Goal: Navigation & Orientation: Find specific page/section

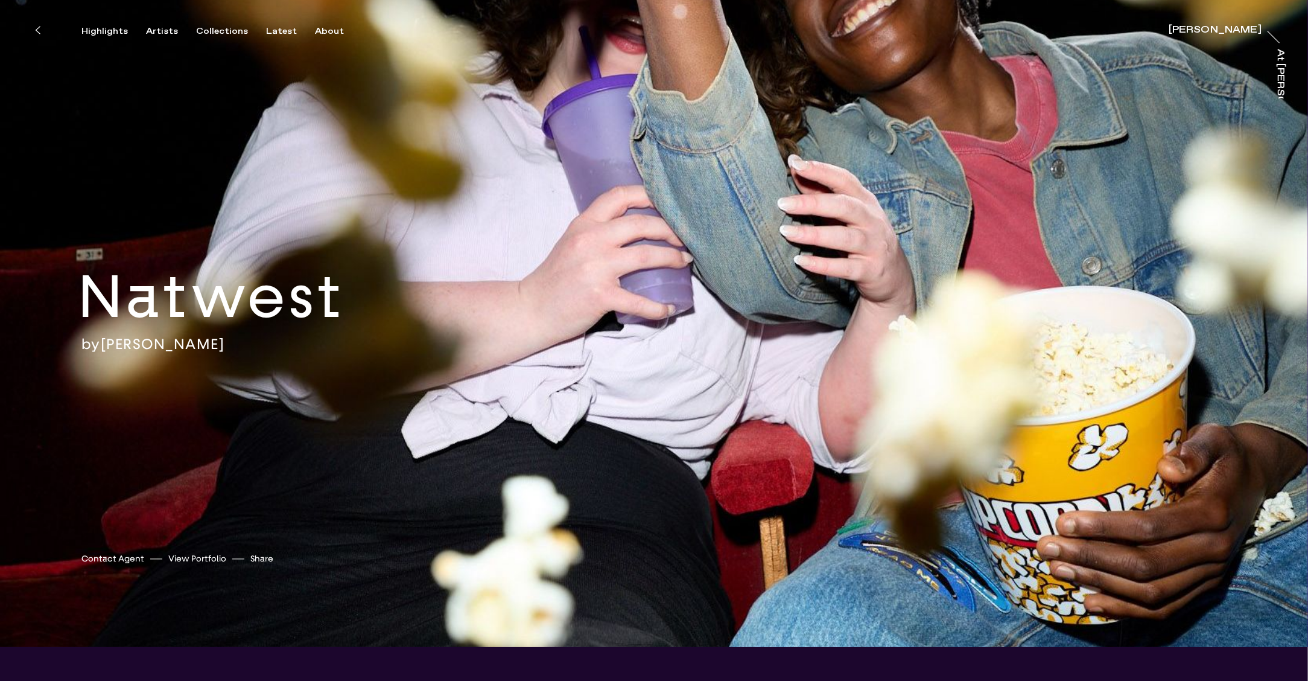
scroll to position [0, -1]
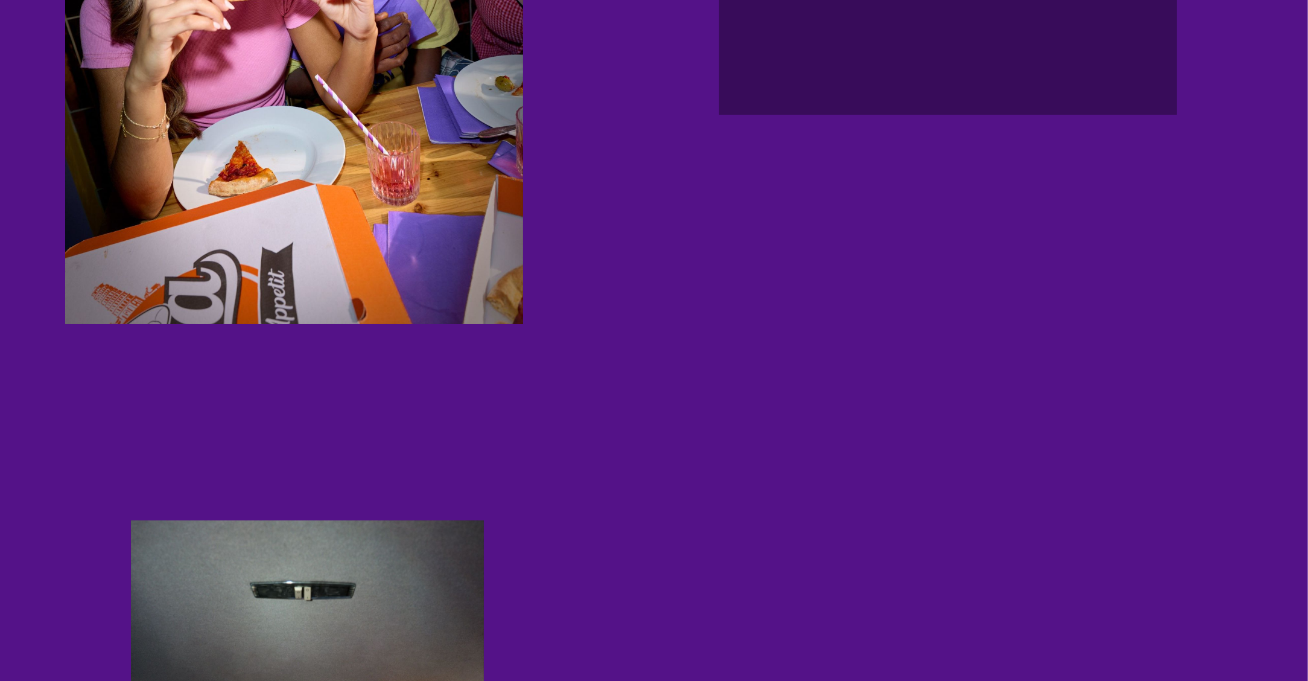
scroll to position [1792, 0]
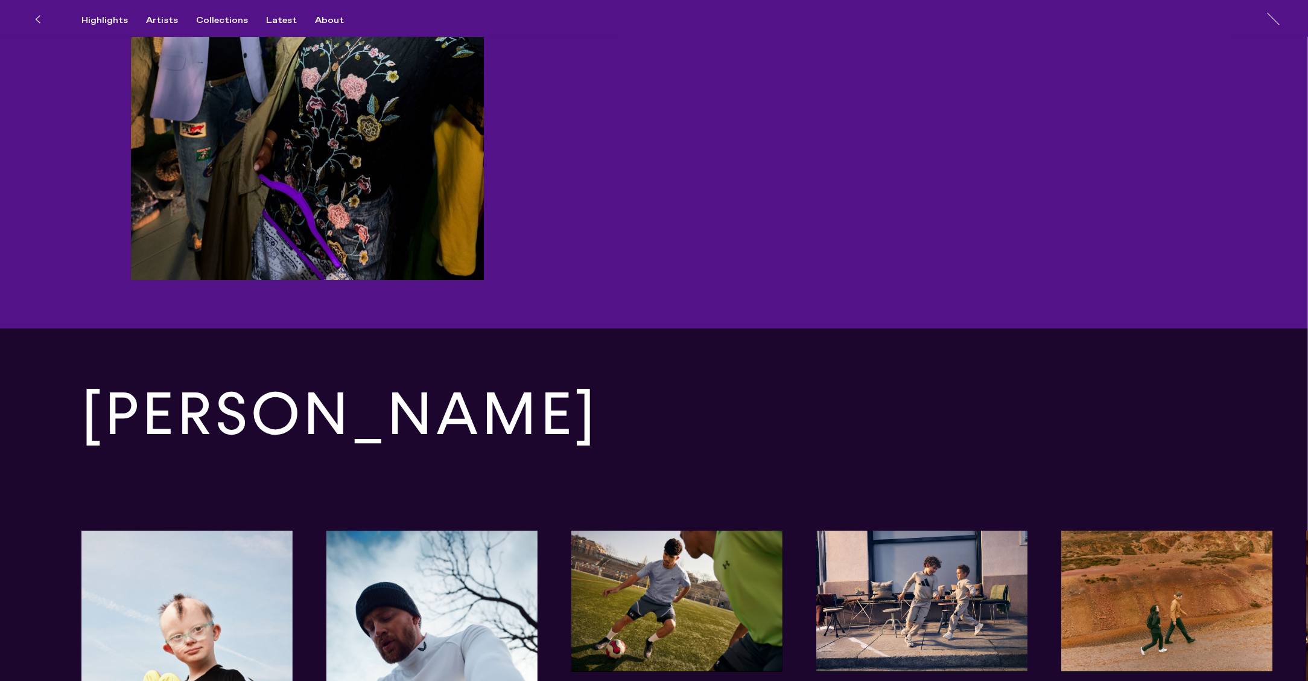
scroll to position [2518, 0]
